Goal: Task Accomplishment & Management: Use online tool/utility

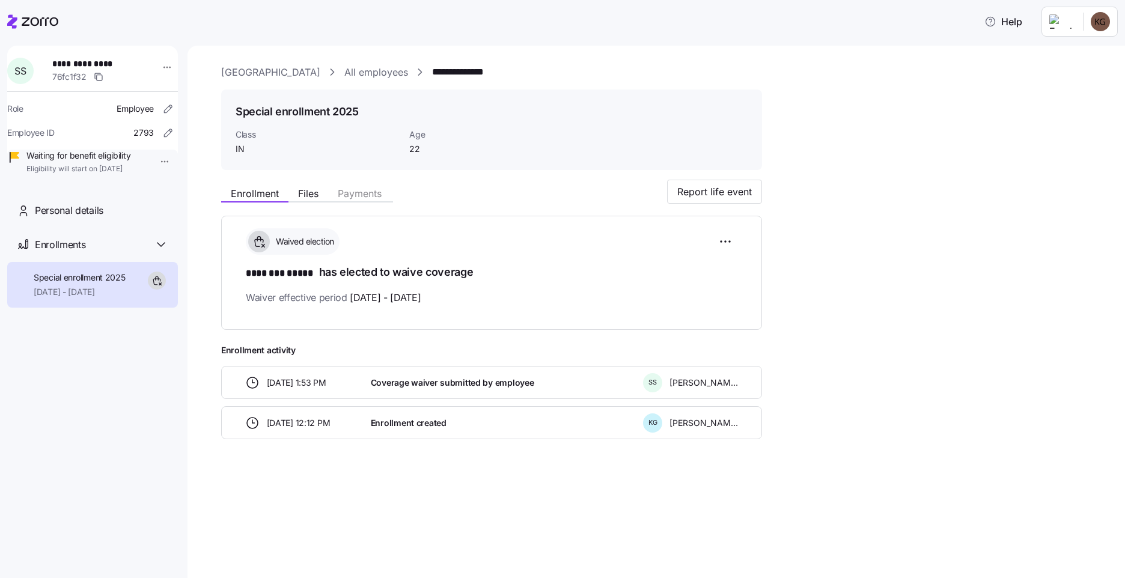
click at [28, 14] on div at bounding box center [32, 22] width 51 height 34
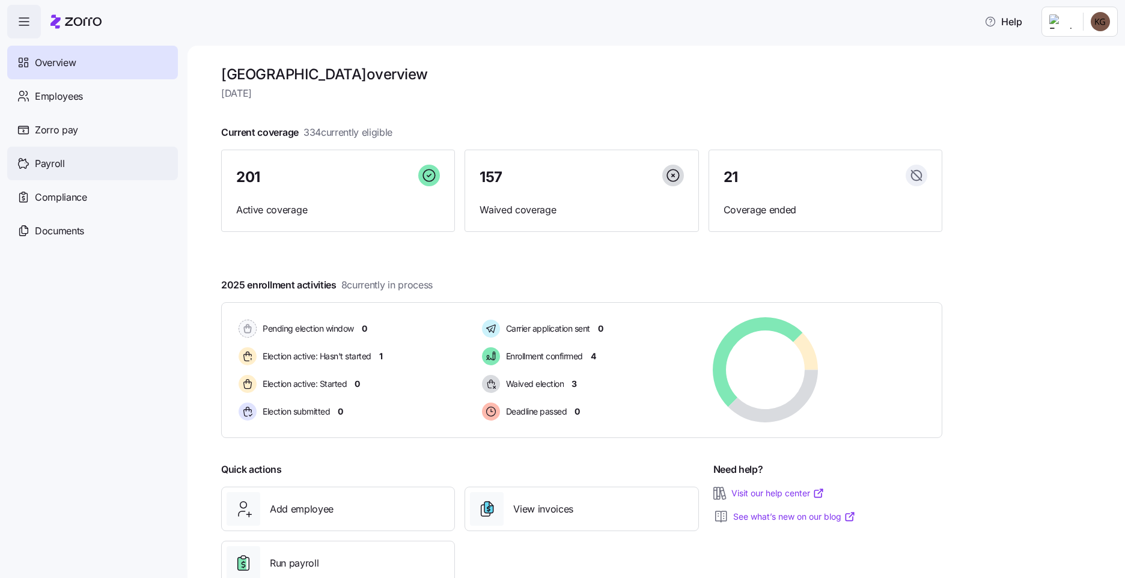
click at [64, 162] on div "Payroll" at bounding box center [92, 164] width 171 height 34
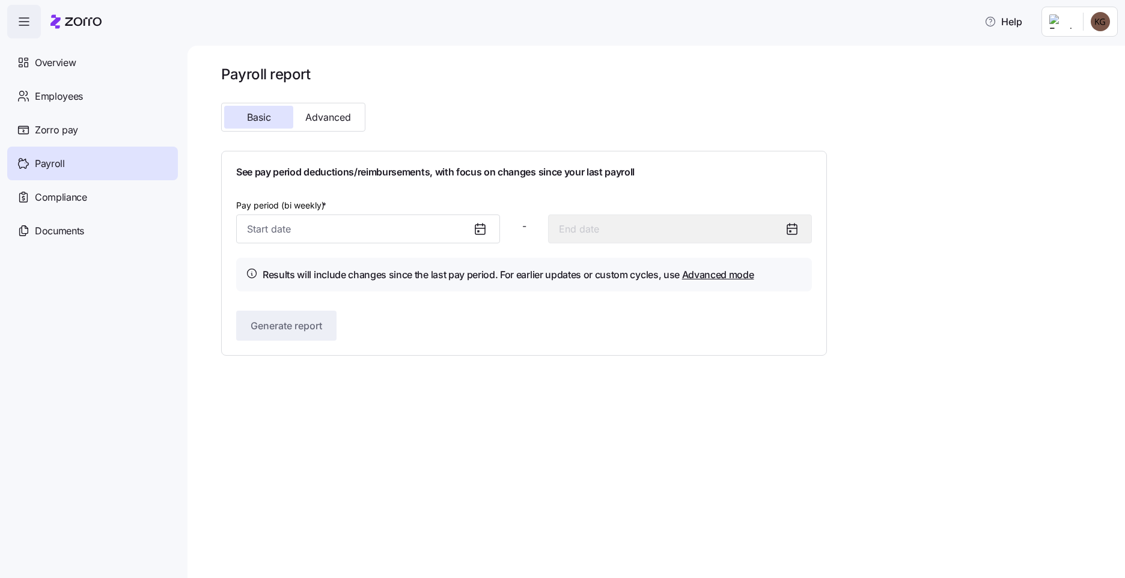
click at [482, 229] on icon at bounding box center [480, 229] width 14 height 14
click at [312, 225] on input "Pay period (bi weekly) *" at bounding box center [368, 228] width 264 height 29
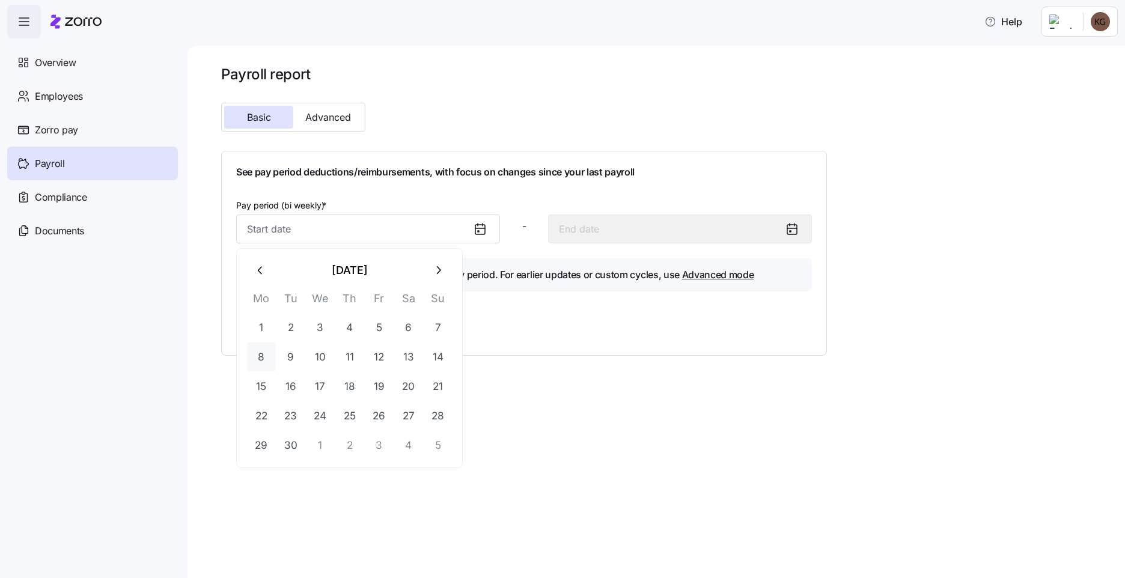
click at [264, 360] on button "8" at bounding box center [261, 356] width 29 height 29
type input "[DATE]"
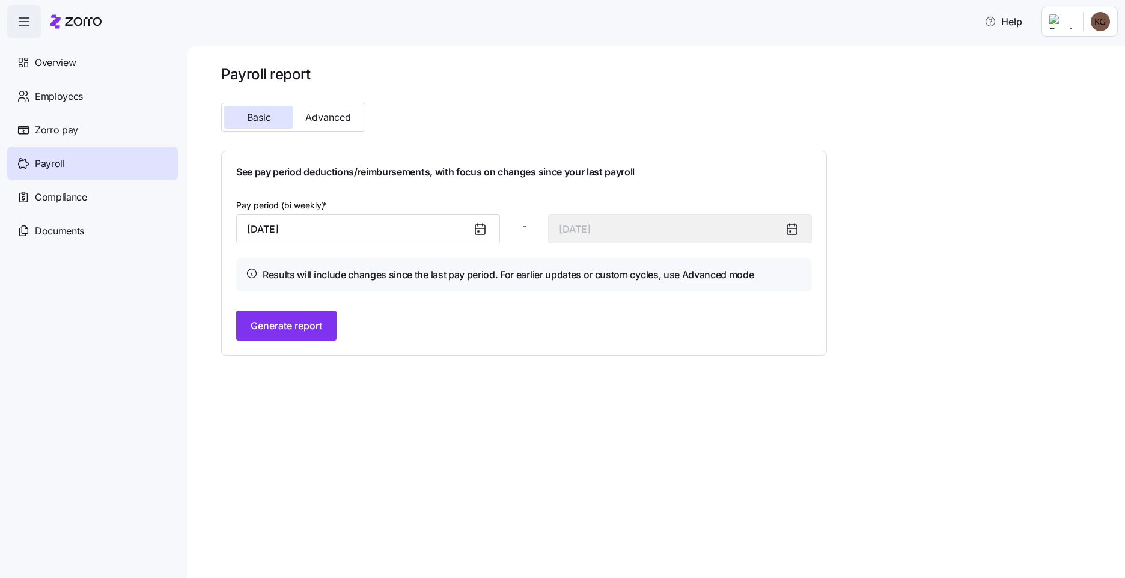
click at [474, 222] on icon at bounding box center [480, 229] width 14 height 14
click at [415, 229] on input "[DATE]" at bounding box center [368, 228] width 264 height 29
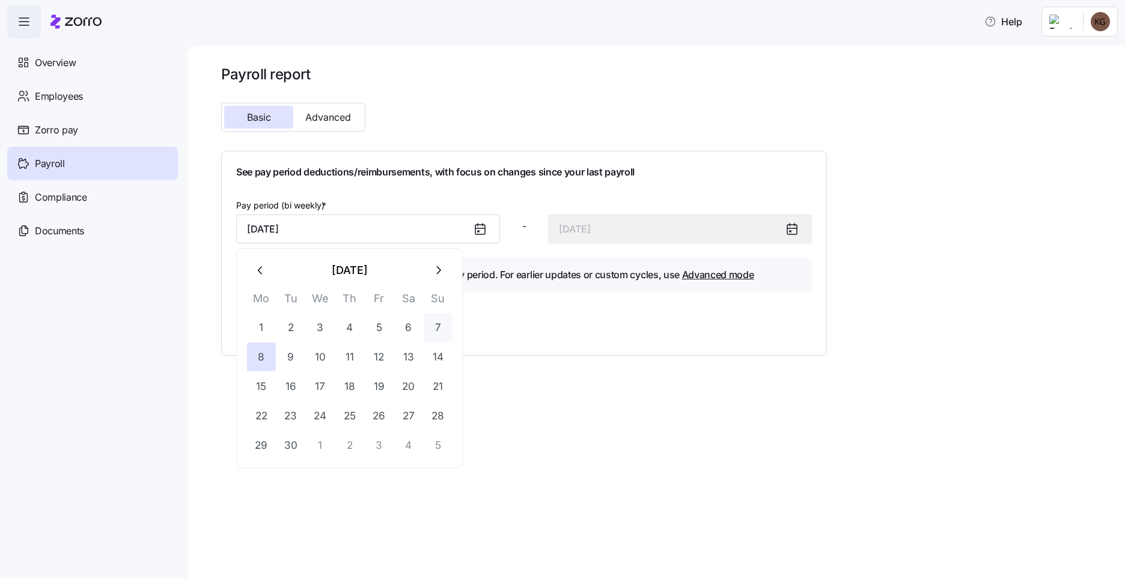
click at [439, 326] on button "7" at bounding box center [438, 327] width 29 height 29
type input "[DATE]"
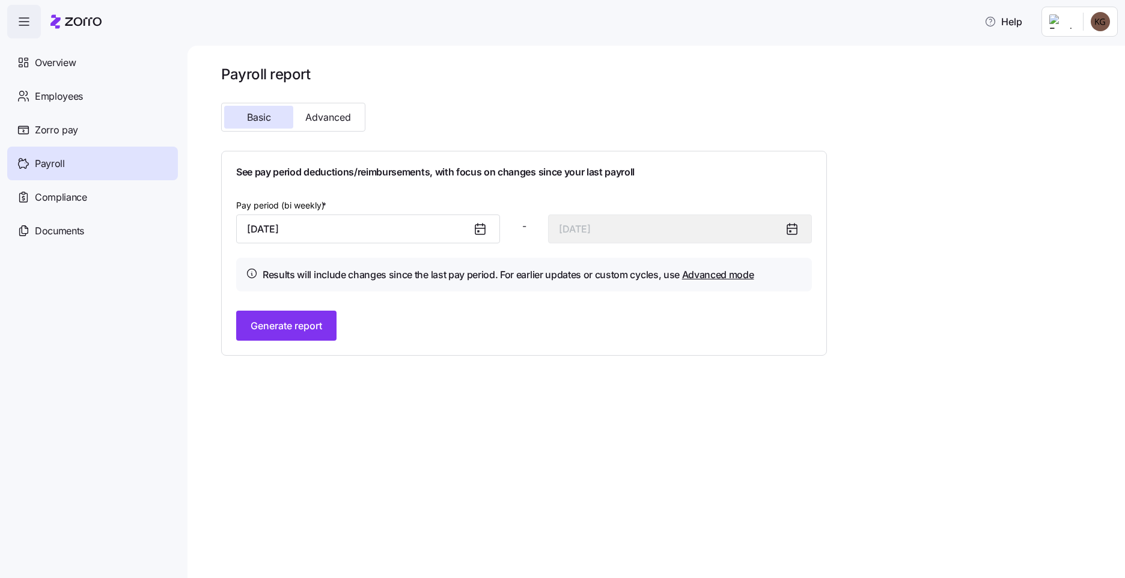
click at [345, 324] on div "Generate report" at bounding box center [524, 326] width 576 height 30
click at [320, 326] on span "Generate report" at bounding box center [286, 325] width 71 height 14
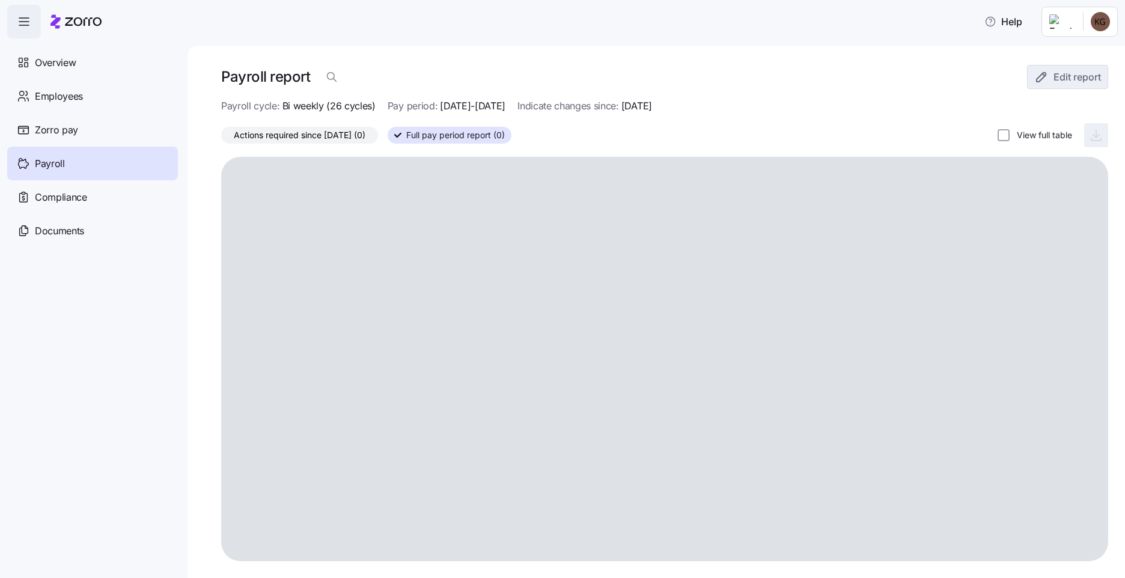
click at [881, 138] on div "Actions required since [DATE] (0) Full pay period report (0) View full table" at bounding box center [664, 135] width 887 height 24
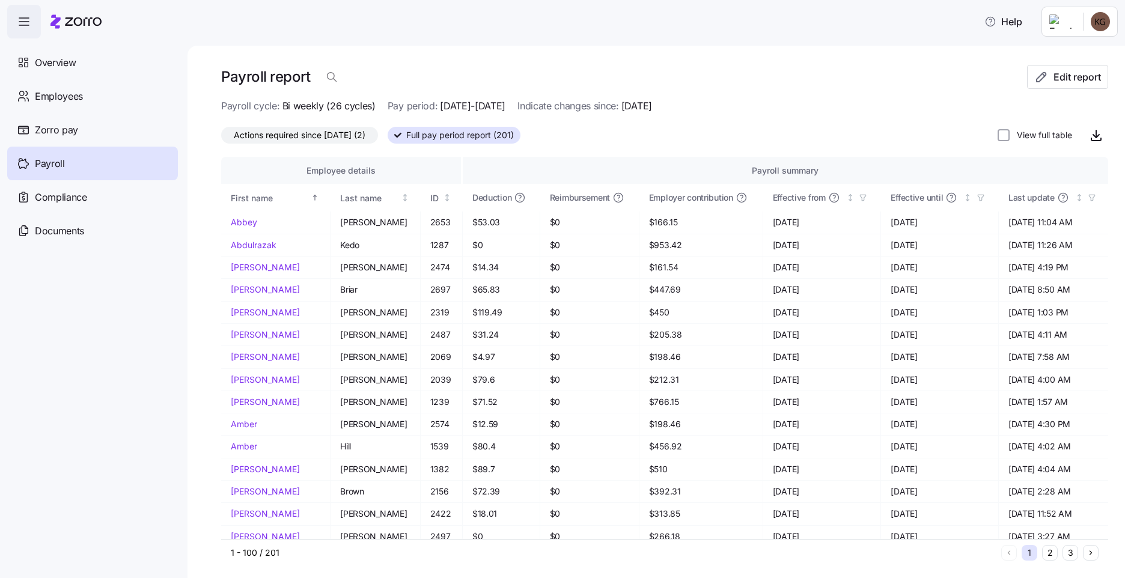
click at [292, 132] on span "Actions required since [DATE] (2)" at bounding box center [300, 135] width 132 height 16
click at [221, 138] on input "Actions required since [DATE] (2)" at bounding box center [221, 138] width 0 height 0
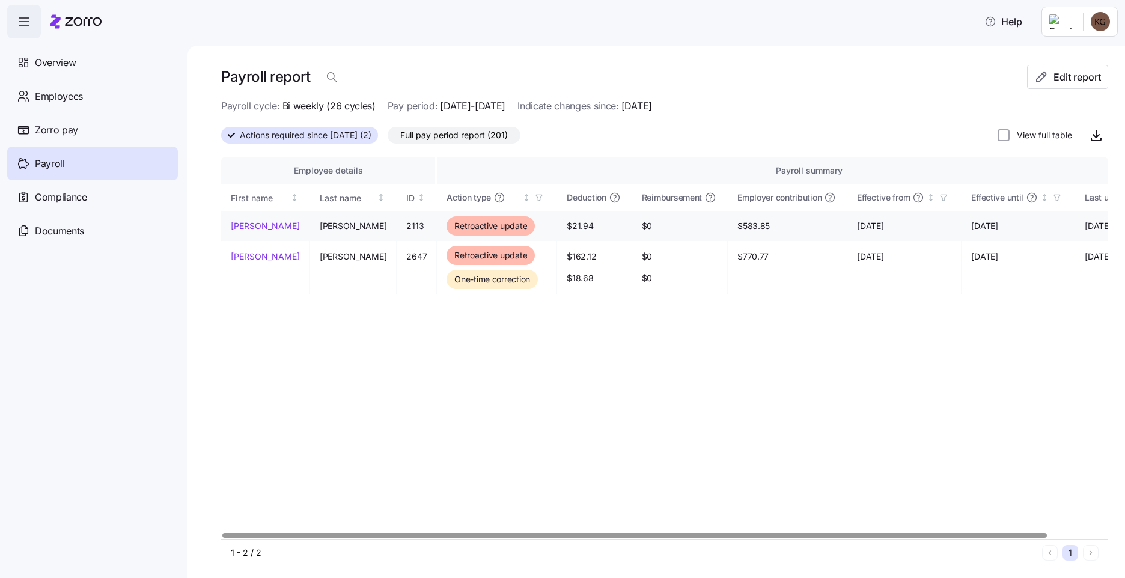
click at [254, 222] on link "[PERSON_NAME]" at bounding box center [265, 226] width 69 height 12
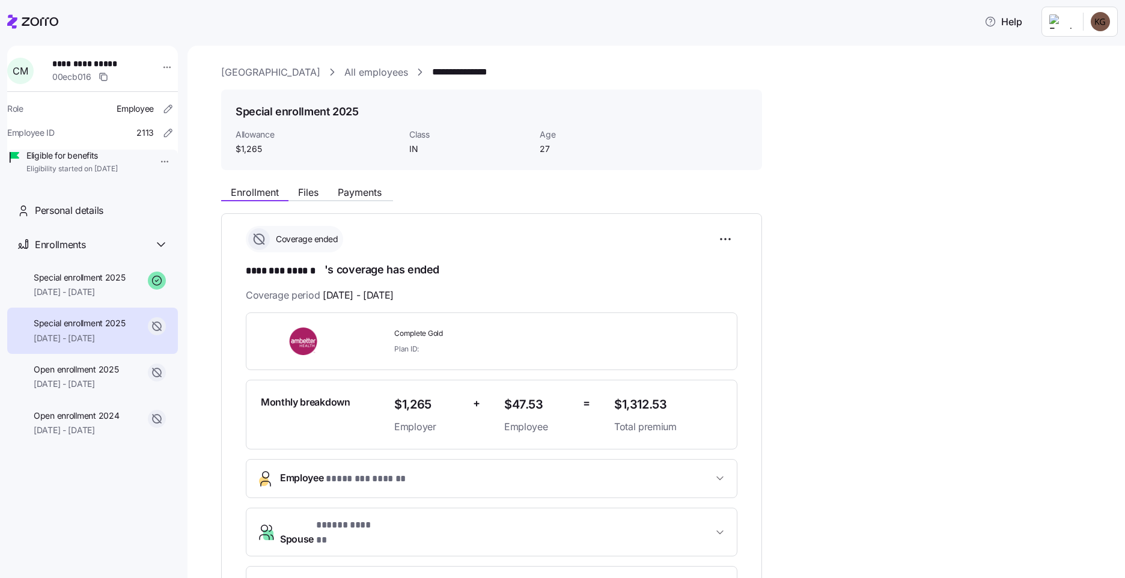
click at [74, 299] on div "Special enrollment 2025 09/03/2025 - 12/31/2025" at bounding box center [80, 285] width 92 height 27
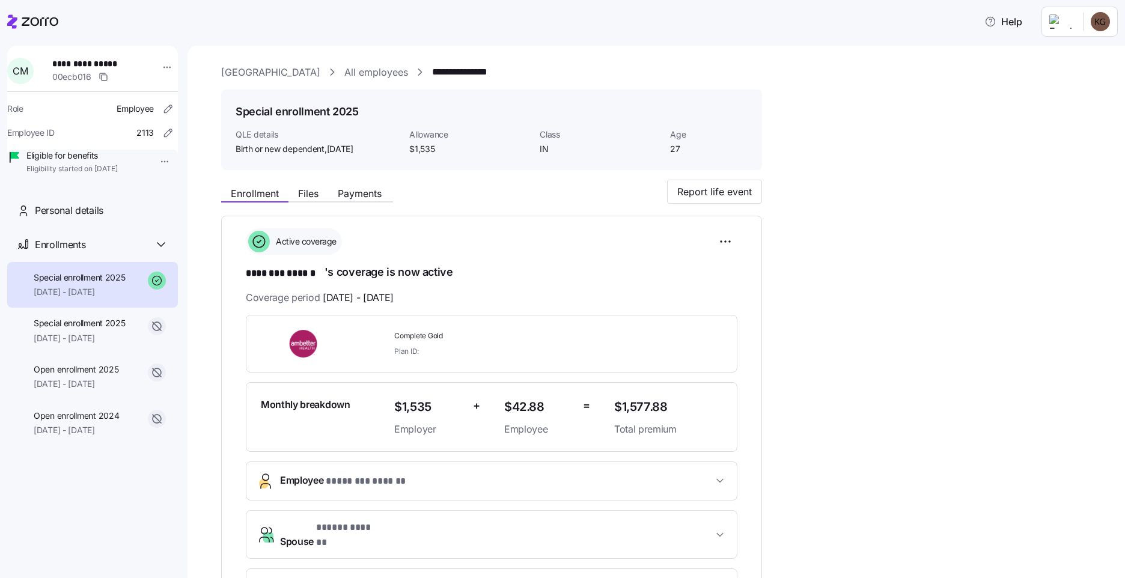
drag, startPoint x: 948, startPoint y: 245, endPoint x: 904, endPoint y: 235, distance: 44.9
click at [948, 245] on div "**********" at bounding box center [664, 556] width 887 height 752
click at [396, 61] on div "**********" at bounding box center [655, 312] width 937 height 532
click at [403, 73] on link "All employees" at bounding box center [376, 72] width 64 height 15
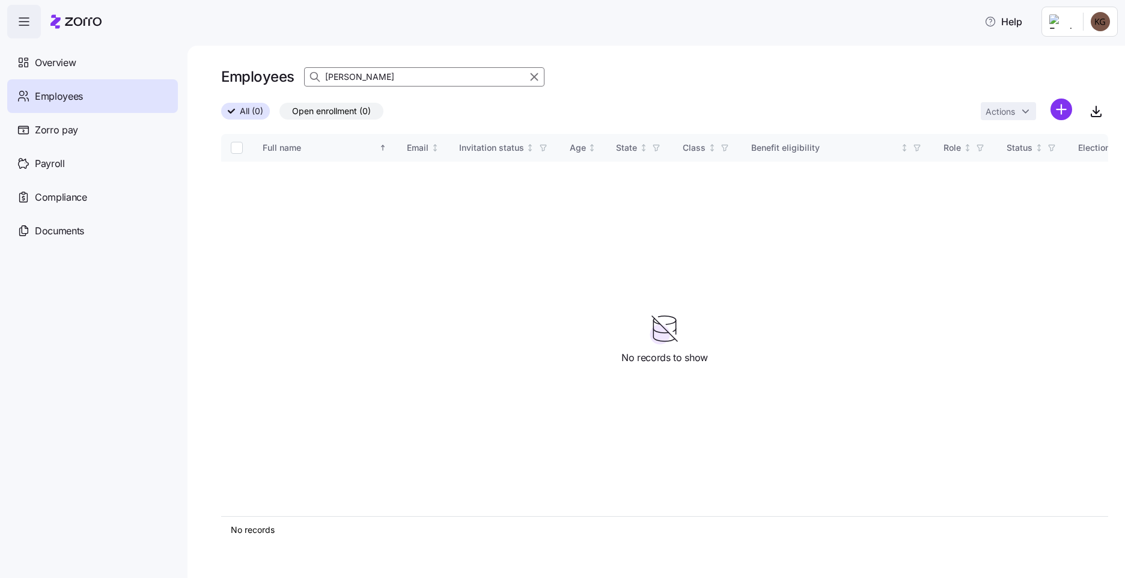
click at [421, 82] on input "smith" at bounding box center [424, 76] width 240 height 19
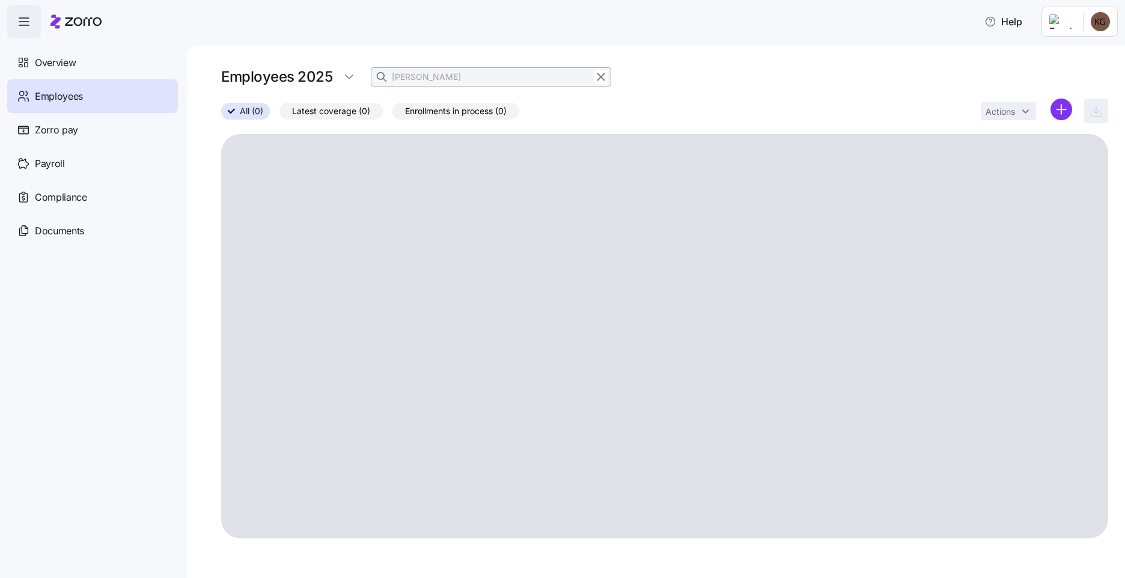
click at [271, 78] on div "Employees 2025 smith" at bounding box center [664, 77] width 887 height 24
drag, startPoint x: 271, startPoint y: 78, endPoint x: 424, endPoint y: 82, distance: 153.2
click at [422, 79] on input "smith" at bounding box center [491, 76] width 240 height 19
click at [442, 79] on input "worden" at bounding box center [491, 76] width 240 height 19
click at [604, 77] on icon "button" at bounding box center [600, 77] width 13 height 14
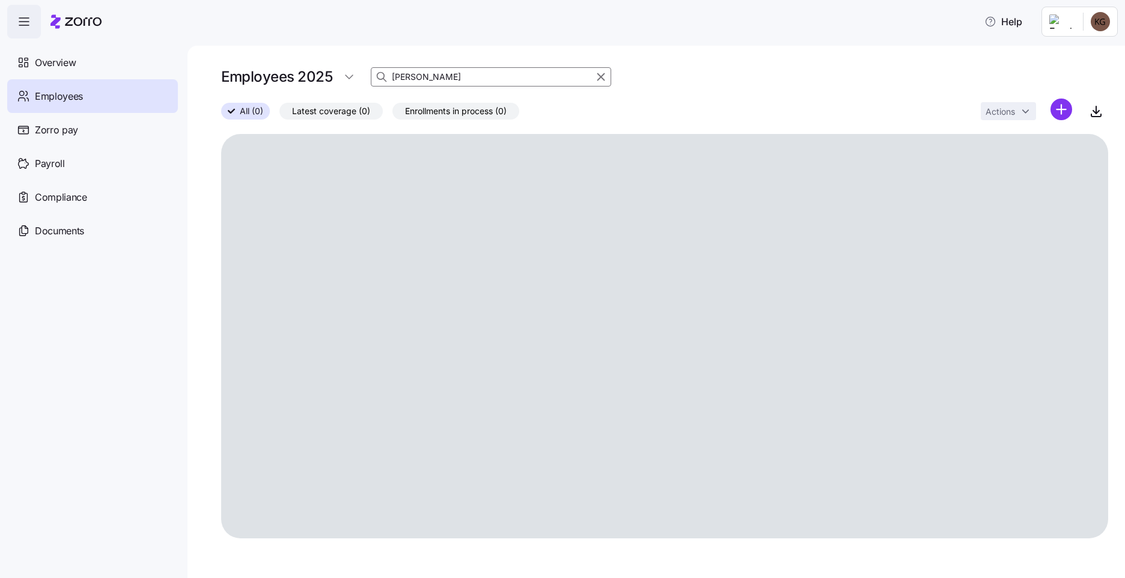
click at [474, 73] on div "Employees 2025 worden" at bounding box center [664, 77] width 887 height 24
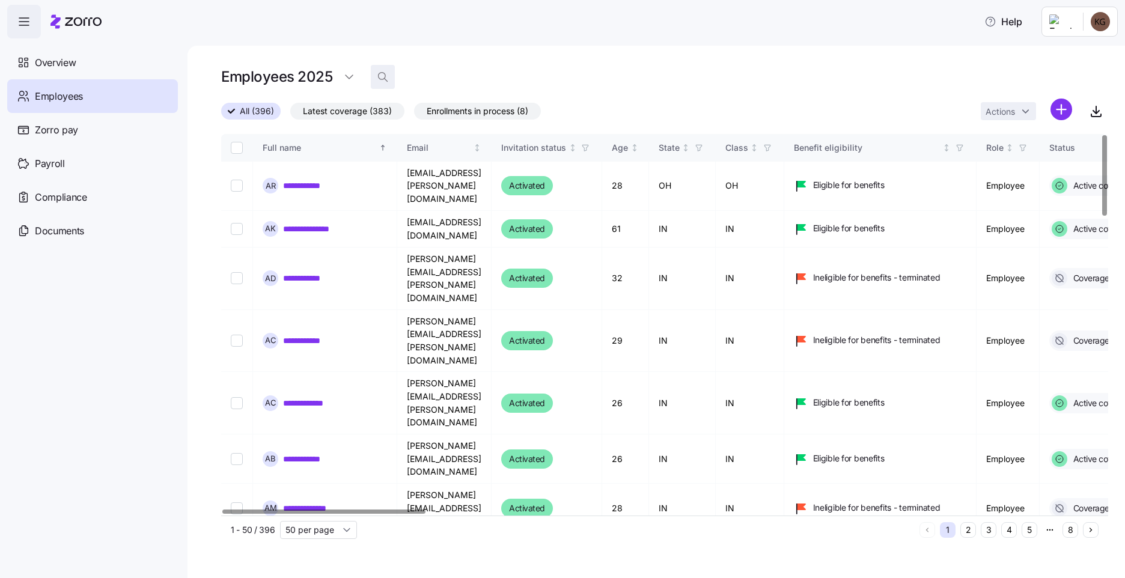
click at [381, 77] on icon "button" at bounding box center [383, 77] width 12 height 12
click at [423, 79] on input at bounding box center [491, 76] width 240 height 19
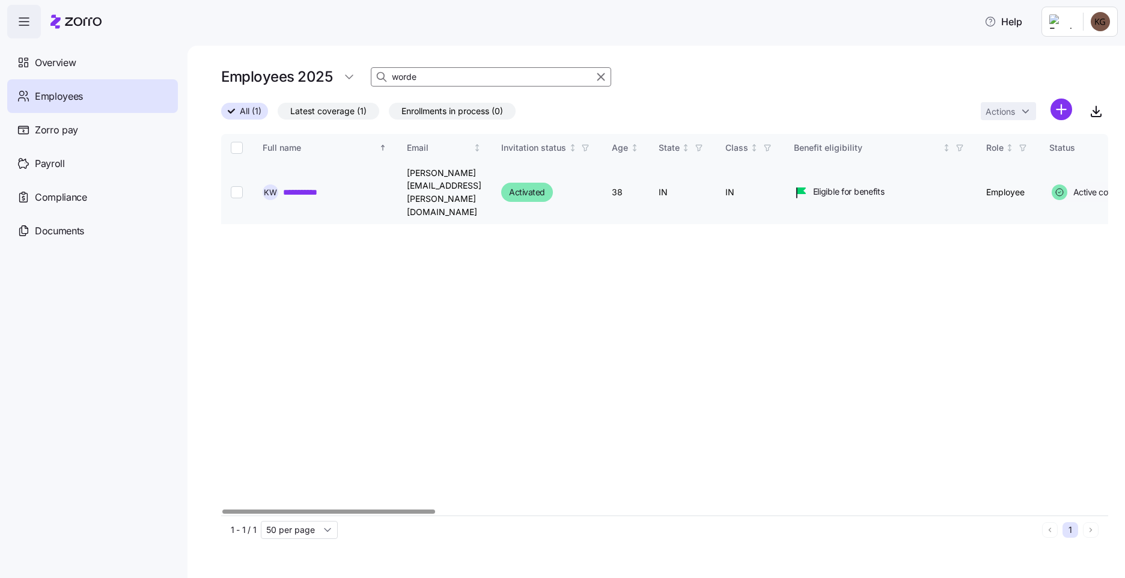
type input "worde"
click at [306, 186] on link "**********" at bounding box center [309, 192] width 52 height 12
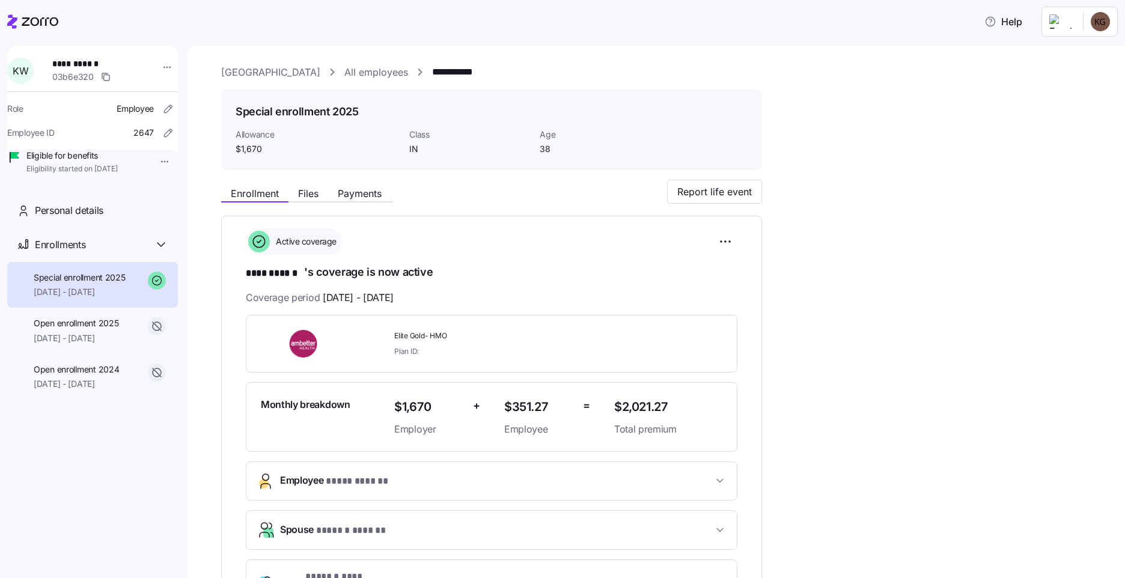
click at [512, 32] on div "Help" at bounding box center [562, 22] width 1110 height 34
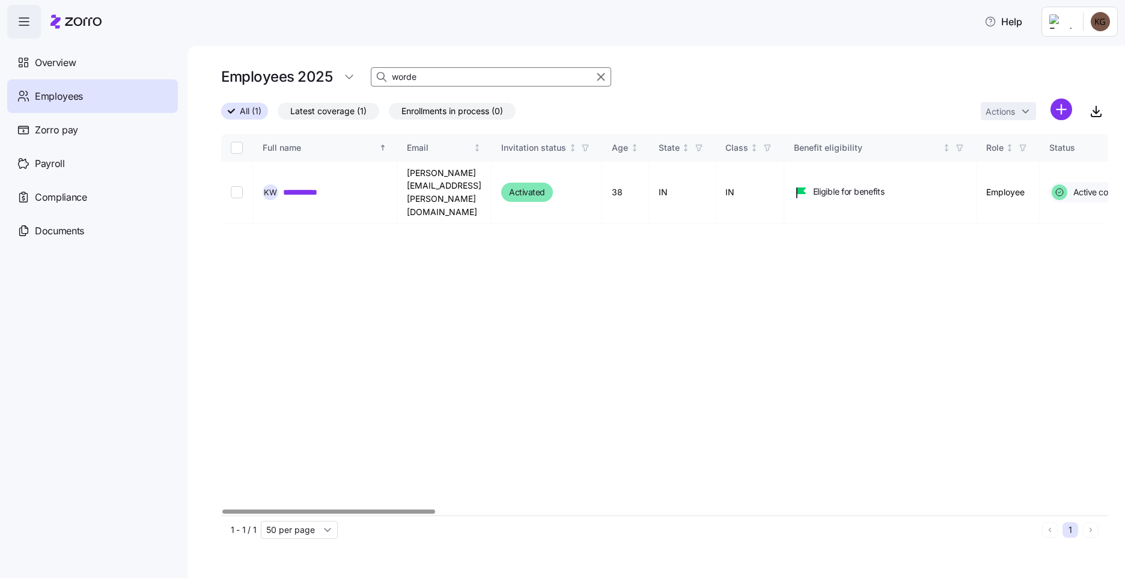
click at [601, 76] on icon "button" at bounding box center [600, 77] width 13 height 14
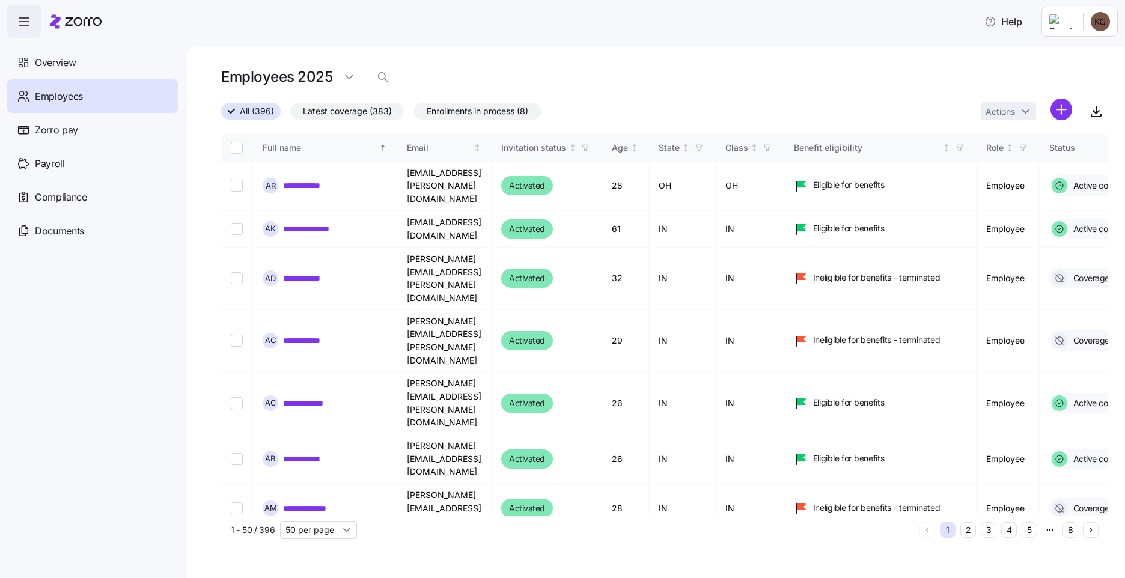
click at [725, 52] on div "**********" at bounding box center [655, 312] width 937 height 532
click at [74, 167] on div "Payroll" at bounding box center [92, 164] width 171 height 34
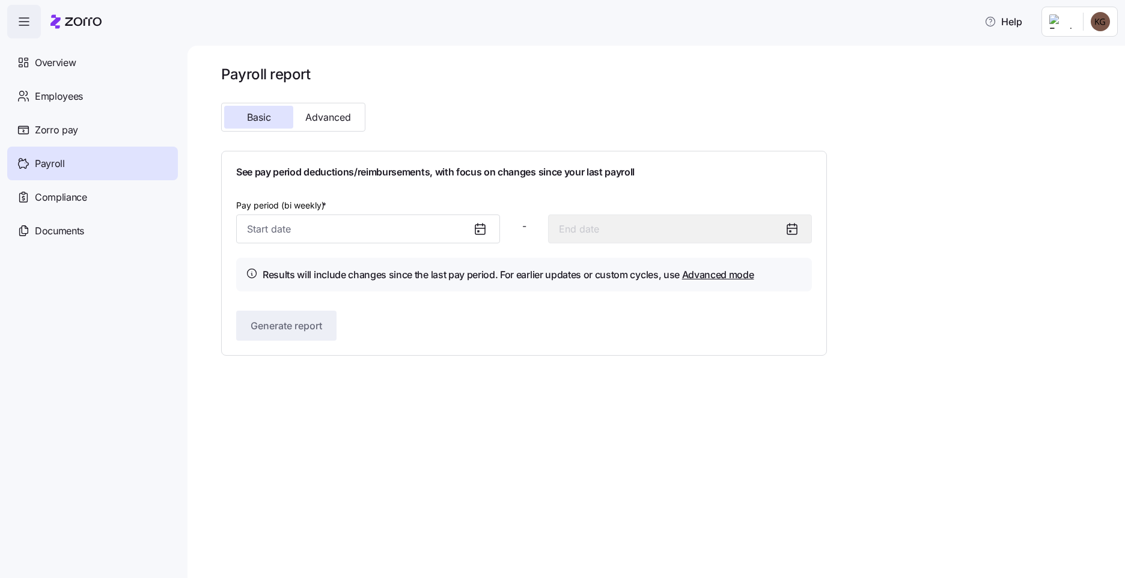
click at [473, 232] on icon at bounding box center [480, 229] width 14 height 14
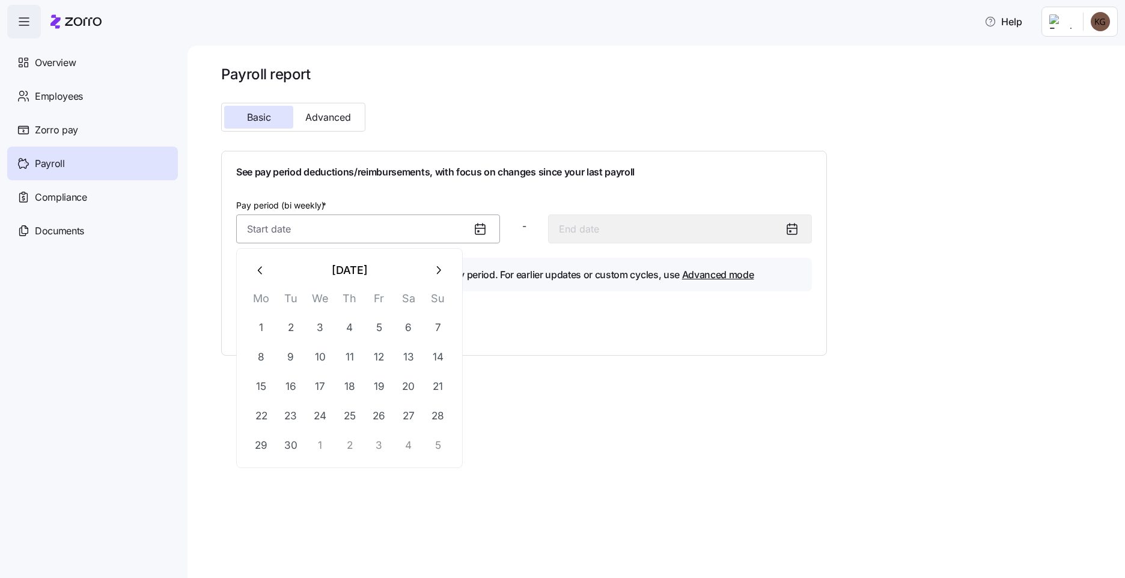
click at [360, 226] on input "Pay period (bi weekly) *" at bounding box center [368, 228] width 264 height 29
click at [431, 322] on button "7" at bounding box center [438, 327] width 29 height 29
type input "[DATE]"
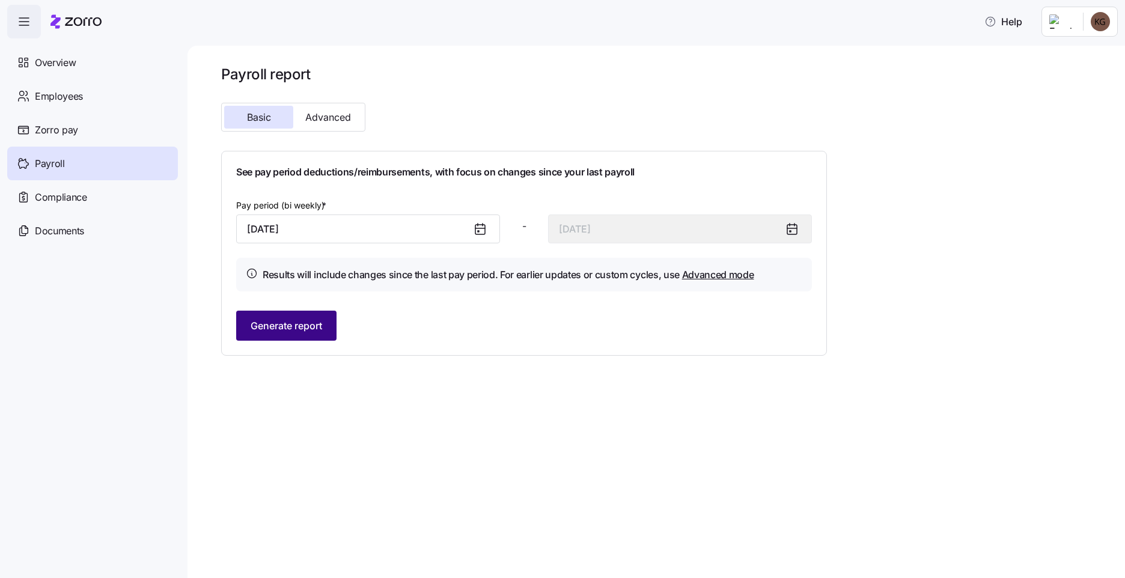
click at [307, 320] on span "Generate report" at bounding box center [286, 325] width 71 height 14
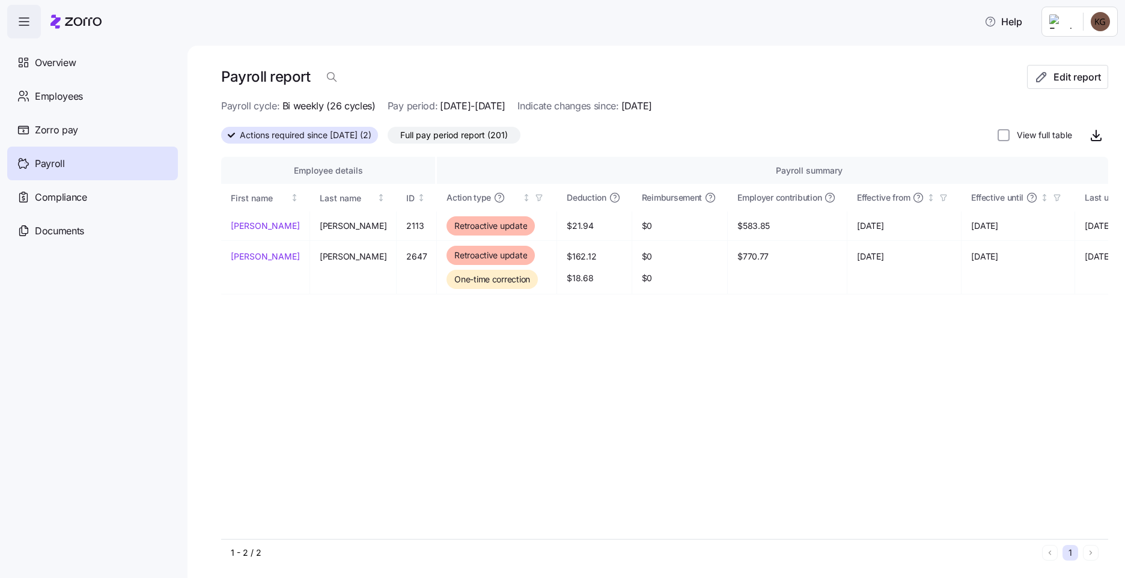
click at [609, 133] on div "Actions required since 09/07/2025 (2) Full pay period report (201) View full ta…" at bounding box center [664, 135] width 887 height 24
click at [508, 137] on span "Full pay period report (201)" at bounding box center [454, 135] width 108 height 16
click at [387, 138] on input "Full pay period report (201)" at bounding box center [387, 138] width 0 height 0
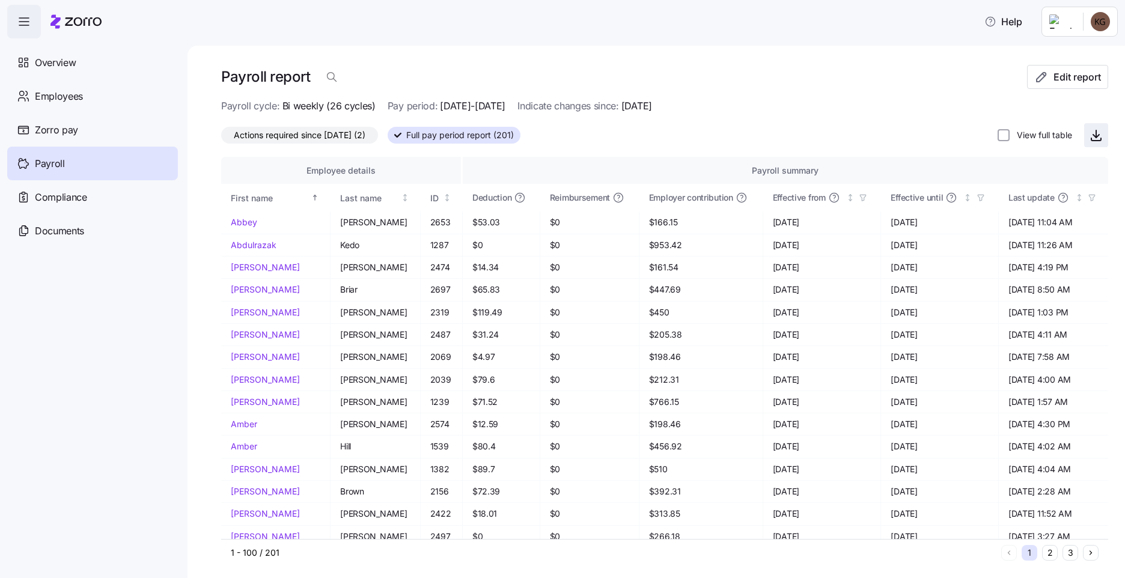
click at [1089, 138] on icon "button" at bounding box center [1096, 135] width 14 height 14
click at [702, 48] on div "Payroll report Edit report Payroll cycle: Bi weekly (26 cycles) Pay period: 09/…" at bounding box center [655, 312] width 937 height 532
